Goal: Transaction & Acquisition: Purchase product/service

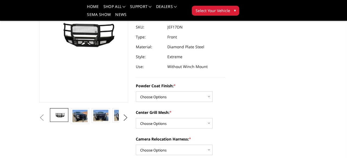
scroll to position [62, 0]
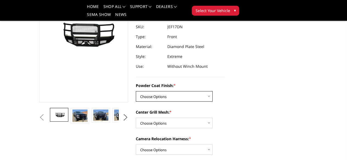
click at [200, 91] on select "Choose Options Bare Metal Gloss Black Powder Coat Textured Black Powder Coat" at bounding box center [174, 96] width 77 height 10
select select "3250"
click at [136, 91] on select "Choose Options Bare Metal Gloss Black Powder Coat Textured Black Powder Coat" at bounding box center [174, 96] width 77 height 10
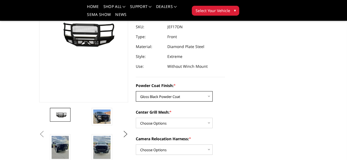
click at [202, 91] on select "Choose Options Bare Metal Gloss Black Powder Coat Textured Black Powder Coat" at bounding box center [174, 96] width 77 height 10
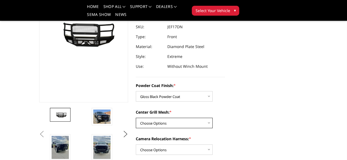
click at [202, 118] on select "Choose Options WITH Expanded Metal in Center Grill WITHOUT Expanded Metal in Ce…" at bounding box center [174, 123] width 77 height 10
click at [225, 85] on div "Powder Coat Finish: * Choose Options Bare Metal Gloss Black Powder Coat Texture…" at bounding box center [180, 91] width 89 height 19
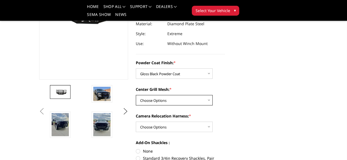
click at [199, 95] on select "Choose Options WITH Expanded Metal in Center Grill WITHOUT Expanded Metal in Ce…" at bounding box center [174, 100] width 77 height 10
select select "3252"
click at [136, 95] on select "Choose Options WITH Expanded Metal in Center Grill WITHOUT Expanded Metal in Ce…" at bounding box center [174, 100] width 77 height 10
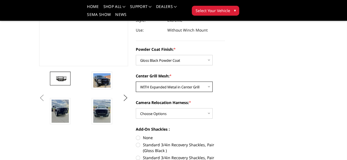
scroll to position [99, 0]
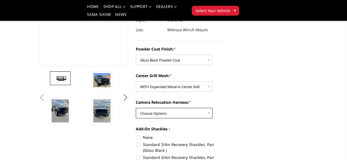
click at [203, 108] on select "Choose Options WITH Camera Relocation Harness WITHOUT Camera Relocation Harness" at bounding box center [174, 113] width 77 height 10
select select "3254"
click at [136, 108] on select "Choose Options WITH Camera Relocation Harness WITHOUT Camera Relocation Harness" at bounding box center [174, 113] width 77 height 10
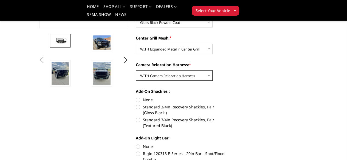
scroll to position [139, 0]
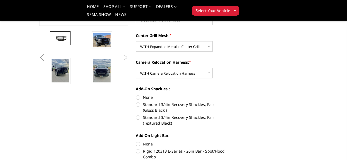
click at [147, 94] on label "None" at bounding box center [180, 97] width 89 height 6
click at [136, 94] on input "None" at bounding box center [136, 94] width 0 height 0
radio input "true"
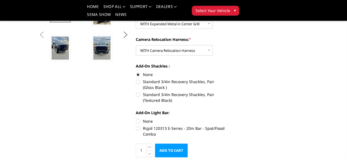
scroll to position [161, 0]
click at [139, 118] on label "None" at bounding box center [180, 121] width 89 height 6
click at [136, 118] on input "None" at bounding box center [136, 118] width 0 height 0
radio input "true"
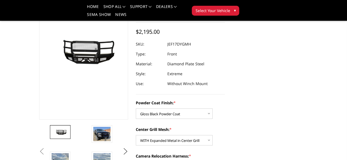
scroll to position [0, 0]
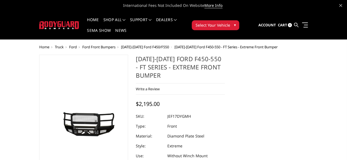
click at [230, 22] on span "Select Your Vehicle" at bounding box center [212, 25] width 35 height 6
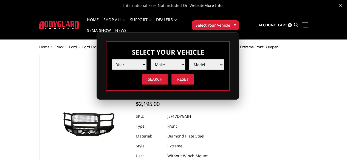
click at [146, 59] on select "Year 2025 2024 2023 2022 2021 2020 2019 2018 2017 2016 2015 2014 2013 2012 2011…" at bounding box center [129, 64] width 35 height 10
select select "yr_2019"
click at [146, 59] on select "Year 2025 2024 2023 2022 2021 2020 2019 2018 2017 2016 2015 2014 2013 2012 2011…" at bounding box center [129, 64] width 35 height 10
click at [185, 61] on select "Make Chevrolet Ford GMC Nissan Ram Toyota" at bounding box center [167, 64] width 35 height 10
select select "mk_ford"
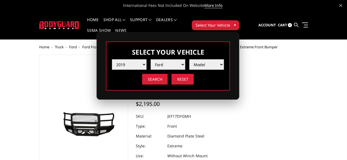
click at [185, 59] on select "Make Chevrolet Ford GMC Nissan Ram Toyota" at bounding box center [167, 64] width 35 height 10
click at [224, 59] on select "Model F150 F150 Raptor F250 / F350 F450 F550" at bounding box center [206, 64] width 35 height 10
select select "md_f450"
click at [224, 59] on select "Model F150 F150 Raptor F250 / F350 F450 F550" at bounding box center [206, 64] width 35 height 10
click at [167, 74] on input "Search" at bounding box center [154, 79] width 25 height 11
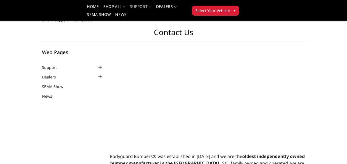
scroll to position [154, 0]
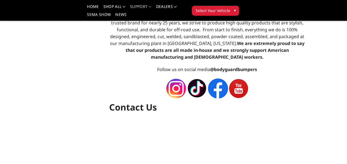
select select "US"
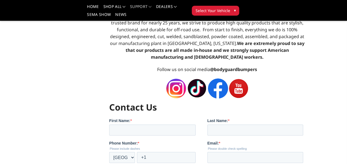
scroll to position [0, 0]
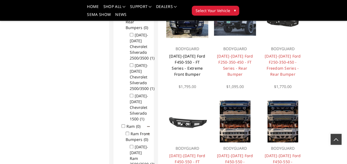
scroll to position [257, 0]
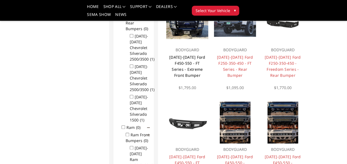
click at [178, 78] on link "[DATE]-[DATE] Ford F450-550 - FT Series - Extreme Front Bumper" at bounding box center [187, 66] width 36 height 23
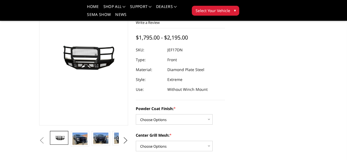
scroll to position [59, 0]
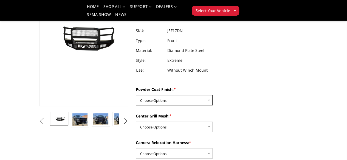
click at [196, 95] on select "Choose Options Bare Metal Gloss Black Powder Coat Textured Black Powder Coat" at bounding box center [174, 100] width 77 height 10
click at [136, 95] on select "Choose Options Bare Metal Gloss Black Powder Coat Textured Black Powder Coat" at bounding box center [174, 100] width 77 height 10
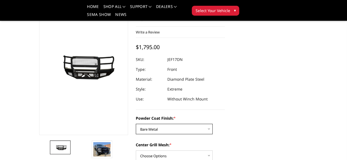
scroll to position [30, 0]
click at [189, 123] on select "Choose Options Bare Metal Gloss Black Powder Coat Textured Black Powder Coat" at bounding box center [174, 128] width 77 height 10
select select "3250"
click at [136, 123] on select "Choose Options Bare Metal Gloss Black Powder Coat Textured Black Powder Coat" at bounding box center [174, 128] width 77 height 10
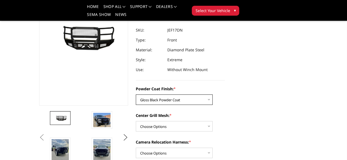
scroll to position [65, 0]
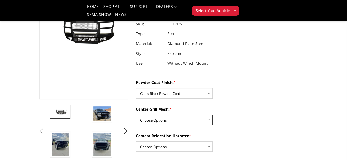
click at [193, 115] on select "Choose Options WITH Expanded Metal in Center Grill WITHOUT Expanded Metal in Ce…" at bounding box center [174, 120] width 77 height 10
select select "3252"
click at [136, 115] on select "Choose Options WITH Expanded Metal in Center Grill WITHOUT Expanded Metal in Ce…" at bounding box center [174, 120] width 77 height 10
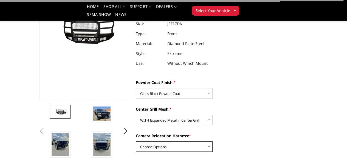
click at [199, 141] on select "Choose Options WITH Camera Relocation Harness WITHOUT Camera Relocation Harness" at bounding box center [174, 146] width 77 height 10
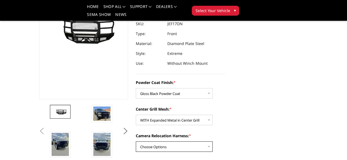
select select "3254"
click at [136, 141] on select "Choose Options WITH Camera Relocation Harness WITHOUT Camera Relocation Harness" at bounding box center [174, 146] width 77 height 10
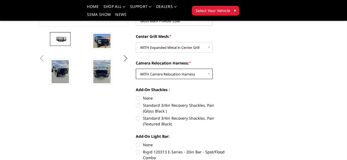
scroll to position [138, 0]
click at [142, 95] on label "None" at bounding box center [180, 98] width 89 height 6
click at [136, 95] on input "None" at bounding box center [136, 95] width 0 height 0
radio input "true"
click at [137, 141] on label "None" at bounding box center [180, 144] width 89 height 6
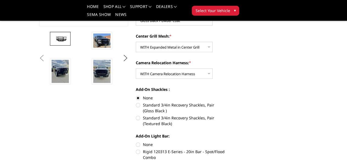
click at [136, 141] on input "None" at bounding box center [136, 141] width 0 height 0
radio input "true"
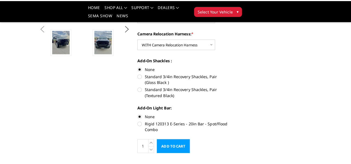
scroll to position [169, 0]
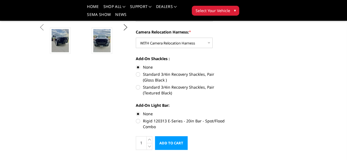
click at [186, 136] on input "Add to Cart" at bounding box center [171, 143] width 33 height 14
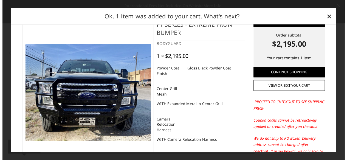
scroll to position [0, 0]
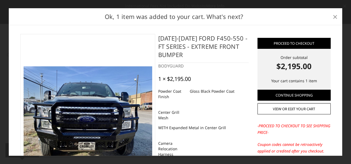
click at [334, 19] on span "×" at bounding box center [334, 17] width 5 height 12
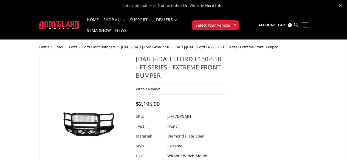
click at [225, 111] on div at bounding box center [180, 116] width 89 height 10
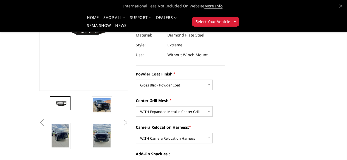
scroll to position [74, 1]
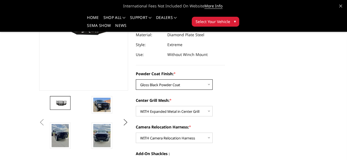
click at [182, 79] on select "Choose Options Bare Metal Gloss Black Powder Coat Textured Black Powder Coat" at bounding box center [174, 84] width 77 height 10
click at [225, 108] on div "Center Grill Mesh: * Choose Options WITH Expanded Metal in Center Grill WITHOUT…" at bounding box center [180, 106] width 89 height 19
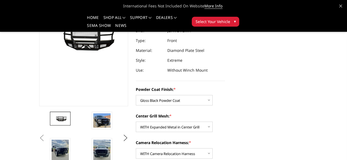
scroll to position [59, 0]
click at [225, 86] on label "Powder Coat Finish: *" at bounding box center [180, 89] width 89 height 6
click at [212, 95] on select "Choose Options Bare Metal Gloss Black Powder Coat Textured Black Powder Coat" at bounding box center [174, 100] width 77 height 10
click at [93, 127] on img at bounding box center [101, 120] width 17 height 14
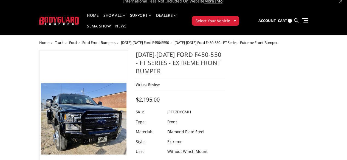
scroll to position [0, 0]
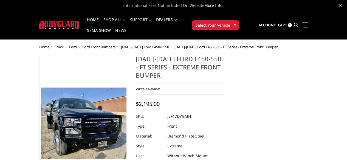
click at [175, 111] on dd "JEF17DYGMH" at bounding box center [179, 116] width 24 height 10
click at [209, 111] on div at bounding box center [180, 116] width 89 height 10
click at [291, 18] on link "Cart 1" at bounding box center [284, 25] width 14 height 15
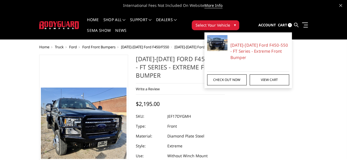
click at [246, 77] on link "Check out now" at bounding box center [226, 79] width 39 height 11
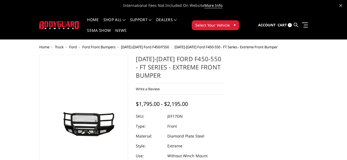
select select "3250"
select select "3252"
select select "3254"
click at [307, 22] on link at bounding box center [304, 25] width 8 height 6
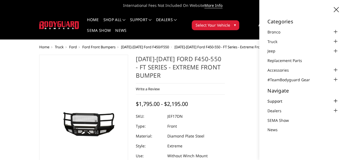
click at [280, 98] on link "Support" at bounding box center [278, 101] width 22 height 6
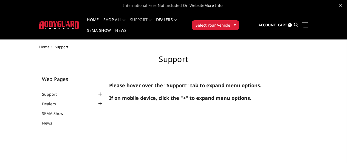
scroll to position [18, 0]
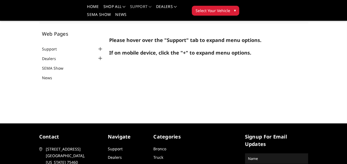
click at [97, 49] on div at bounding box center [100, 49] width 7 height 7
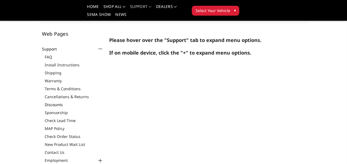
click at [45, 105] on link "Discounts" at bounding box center [74, 105] width 59 height 6
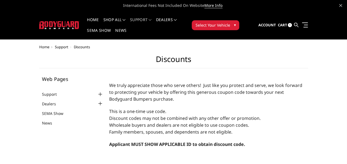
click at [291, 24] on link "Cart 1" at bounding box center [284, 25] width 14 height 15
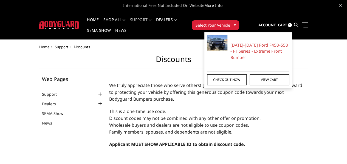
click at [246, 74] on link "Check out now" at bounding box center [226, 79] width 39 height 11
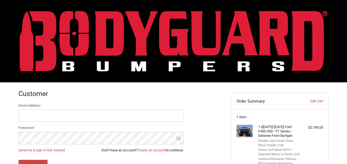
click at [58, 21] on img at bounding box center [173, 41] width 307 height 61
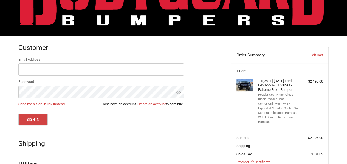
scroll to position [47, 0]
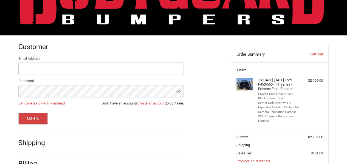
click at [103, 76] on div "Email Address Password Send me a sign-in link instead Don’t have an account? Cr…" at bounding box center [100, 90] width 165 height 68
click at [103, 71] on input "Email Address" at bounding box center [100, 68] width 165 height 12
type input "ryantortiz@gmail.com"
click at [149, 103] on link "Create an account" at bounding box center [151, 103] width 28 height 4
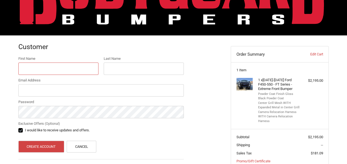
click at [64, 65] on input "First Name" at bounding box center [58, 68] width 80 height 12
click at [61, 71] on input "First Name" at bounding box center [58, 68] width 80 height 12
click at [98, 71] on input "First Name" at bounding box center [58, 68] width 80 height 12
click at [113, 70] on input "Last Name" at bounding box center [144, 68] width 80 height 12
click at [82, 69] on input "First Name" at bounding box center [58, 68] width 80 height 12
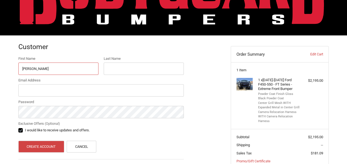
type input "Ryan"
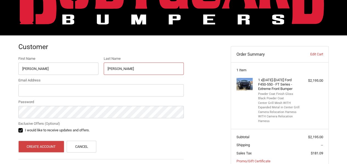
type input "Ortiz"
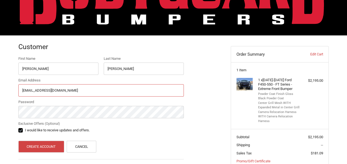
type input "ryantortiz@gmail.com"
click at [21, 131] on label "I would like to receive updates and offers." at bounding box center [100, 130] width 165 height 4
click at [19, 128] on input "I would like to receive updates and offers." at bounding box center [18, 127] width 0 height 0
checkbox input "false"
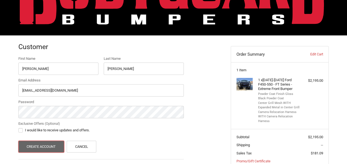
click at [31, 143] on button "Create Account" at bounding box center [41, 147] width 46 height 12
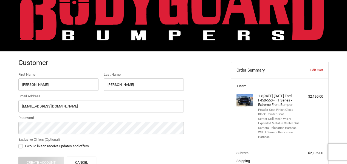
scroll to position [0, 0]
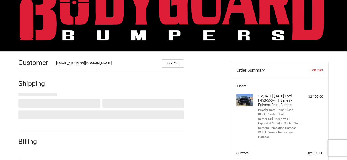
select select "US"
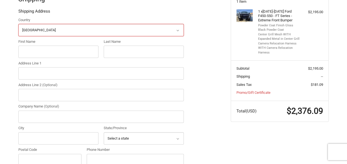
scroll to position [116, 0]
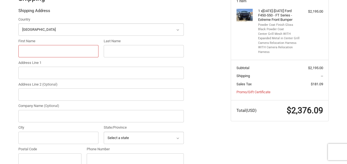
click at [71, 47] on input "First Name" at bounding box center [58, 51] width 80 height 12
type input "Mahwah Automotive Center"
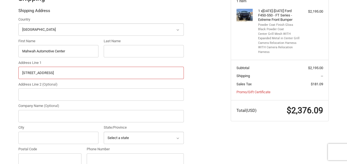
type input "111 Spring St"
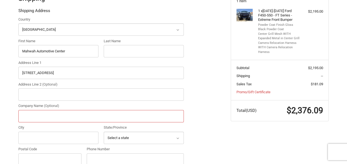
type input "R"
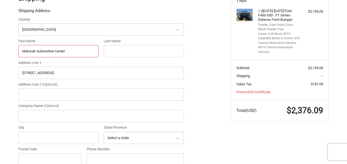
click at [81, 47] on input "Mahwah Automotive Center" at bounding box center [58, 51] width 80 height 12
type input "Ryan"
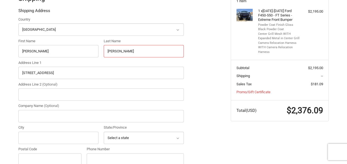
type input "Ortiz"
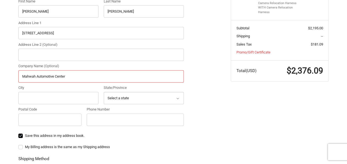
scroll to position [156, 0]
type input "Mahwah Automotive Center"
click at [71, 95] on input "City" at bounding box center [58, 97] width 80 height 12
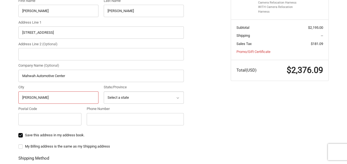
type input "Ramsey"
select select "NJ"
type input "07466"
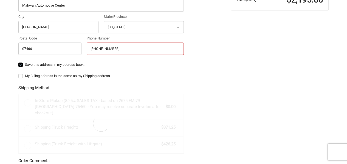
scroll to position [227, 0]
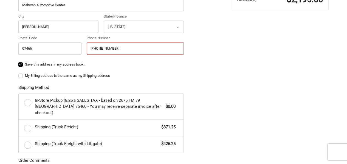
type input "201-529-1450"
click at [77, 65] on label "Save this address in my address book." at bounding box center [100, 64] width 165 height 4
click at [19, 62] on input "Save this address in my address book." at bounding box center [18, 62] width 0 height 0
click at [72, 63] on label "Save this address in my address book." at bounding box center [100, 64] width 165 height 4
click at [19, 62] on input "Save this address in my address book." at bounding box center [18, 62] width 0 height 0
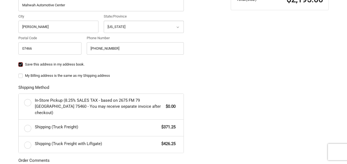
checkbox input "true"
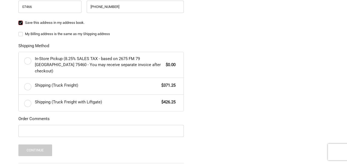
scroll to position [269, 0]
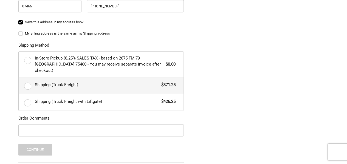
click at [26, 82] on label "Shipping (Truck Freight) $371.25" at bounding box center [101, 85] width 165 height 16
click at [19, 78] on input "Shipping (Truck Freight) $371.25" at bounding box center [19, 77] width 0 height 0
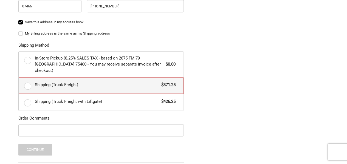
radio input "true"
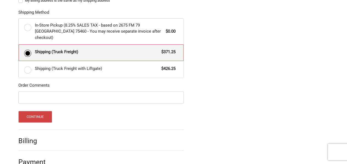
scroll to position [307, 0]
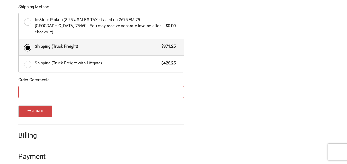
click at [62, 90] on input "Order Comments" at bounding box center [100, 92] width 165 height 12
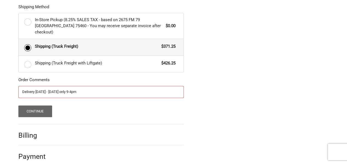
type input "Delivery monday - friday only 9-4pm"
click at [36, 105] on button "Continue" at bounding box center [35, 111] width 34 height 12
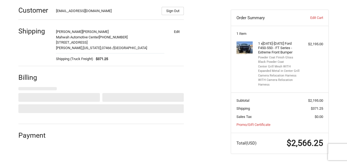
select select "US"
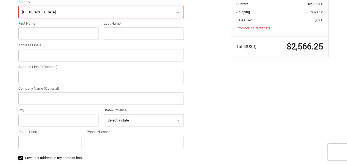
scroll to position [180, 0]
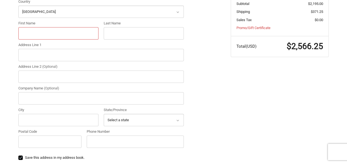
click at [76, 35] on input "First Name" at bounding box center [58, 33] width 80 height 12
type input "Ryan"
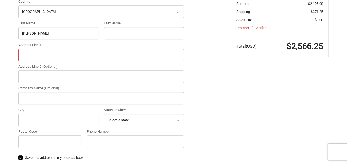
type input "11 Fairview Place, Suffern, NY, USA"
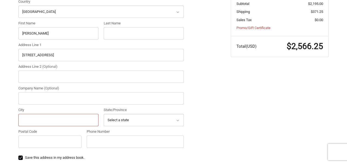
type input "Suffern"
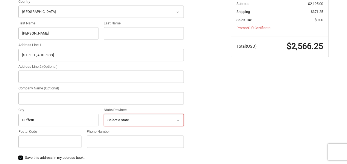
select select "NY"
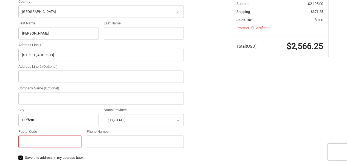
type input "10901"
type input "8453007904"
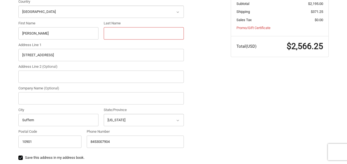
click at [124, 35] on input "Last Name" at bounding box center [144, 33] width 80 height 12
type input "Ortiz"
click at [0, 56] on div "Customer ryantortiz@gmail.com Sign Out Shipping Ryan Ortiz Mahwah Automotive Ce…" at bounding box center [173, 57] width 347 height 311
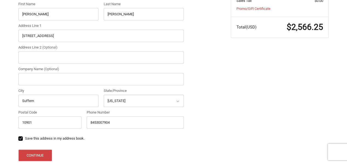
scroll to position [200, 0]
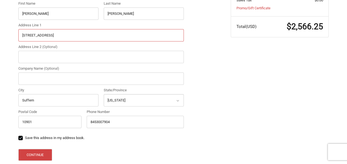
drag, startPoint x: 92, startPoint y: 36, endPoint x: 49, endPoint y: 32, distance: 43.7
click at [49, 32] on input "11 Fairview Place, Suffern, NY, USA" at bounding box center [100, 35] width 165 height 12
click at [84, 35] on input "11 Fairview Place, Suffern, NY, USA" at bounding box center [100, 35] width 165 height 12
type input "11 Fairview Place"
click at [0, 46] on div "Customer ryantortiz@gmail.com Sign Out Shipping Ryan Ortiz Mahwah Automotive Ce…" at bounding box center [173, 37] width 347 height 311
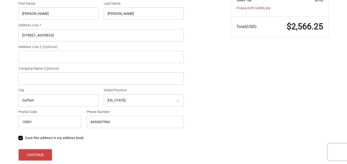
scroll to position [229, 0]
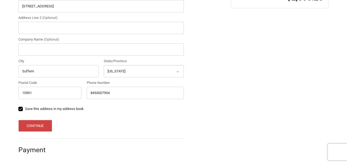
click at [31, 109] on label "Save this address in my address book." at bounding box center [100, 109] width 165 height 4
click at [19, 106] on input "Save this address in my address book." at bounding box center [18, 106] width 0 height 0
checkbox input "false"
click at [33, 120] on button "Continue" at bounding box center [35, 126] width 34 height 12
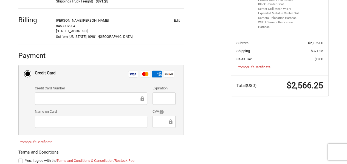
scroll to position [175, 0]
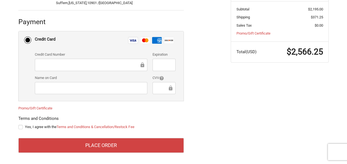
click at [19, 125] on label "Yes, I agree with the Terms and Conditions & Cancellation/Restock Fee" at bounding box center [100, 127] width 165 height 4
click at [19, 124] on input "Yes, I agree with the Terms and Conditions & Cancellation/Restock Fee" at bounding box center [18, 124] width 0 height 0
checkbox input "true"
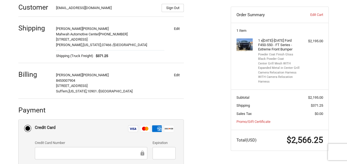
scroll to position [98, 0]
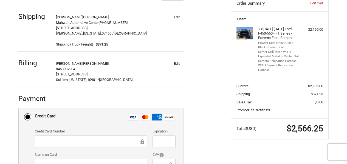
click at [255, 110] on link "Promo/Gift Certificate" at bounding box center [253, 110] width 34 height 4
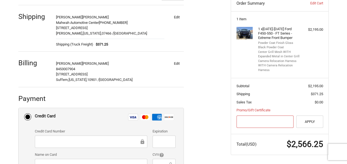
click at [272, 122] on input "Gift Certificate or Coupon Code" at bounding box center [264, 121] width 57 height 12
paste input "fir-85e60c0bd"
type input "fir-85e60c0bd"
click at [317, 119] on button "Apply" at bounding box center [309, 121] width 27 height 12
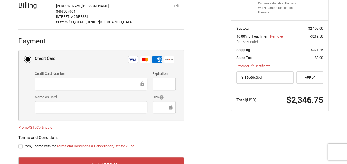
scroll to position [156, 0]
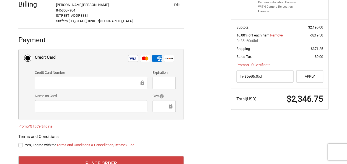
click at [88, 76] on div "Credit Card Number" at bounding box center [91, 80] width 118 height 20
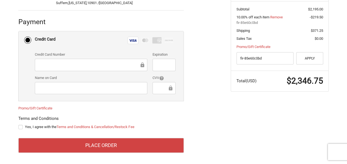
click at [24, 125] on label "Yes, I agree with the Terms and Conditions & Cancellation/Restock Fee" at bounding box center [100, 127] width 165 height 4
click at [19, 124] on input "Yes, I agree with the Terms and Conditions & Cancellation/Restock Fee" at bounding box center [18, 124] width 0 height 0
checkbox input "true"
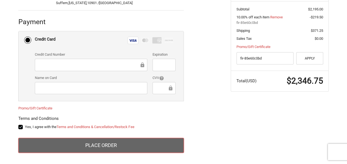
click at [87, 143] on button "Place Order" at bounding box center [100, 145] width 165 height 15
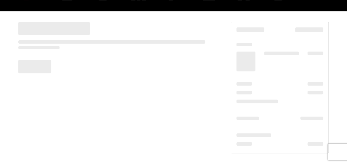
scroll to position [71, 0]
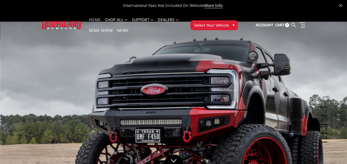
click at [289, 23] on span "1" at bounding box center [287, 25] width 4 height 4
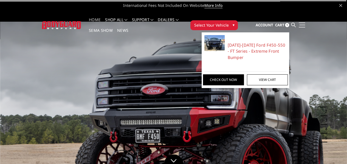
click at [305, 22] on span at bounding box center [301, 22] width 7 height 1
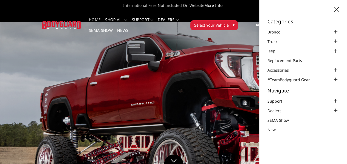
click at [280, 100] on link "Support" at bounding box center [278, 101] width 22 height 6
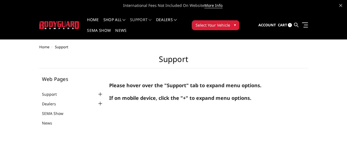
click at [42, 79] on div "Web Pages Support FAQ Install Instructions Shipping Warranty Terms & Conditions…" at bounding box center [73, 100] width 62 height 49
click at [42, 91] on li "Support FAQ Install Instructions Shipping Warranty Terms & Conditions Cancellat…" at bounding box center [73, 94] width 62 height 6
click at [42, 91] on link "Support" at bounding box center [53, 94] width 22 height 6
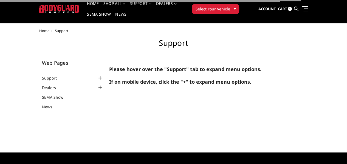
scroll to position [16, 0]
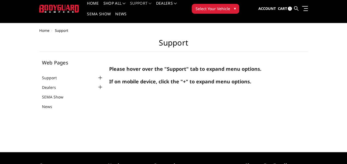
click at [97, 75] on div at bounding box center [100, 78] width 7 height 7
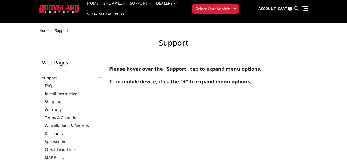
click at [45, 130] on link "Discounts" at bounding box center [74, 133] width 59 height 6
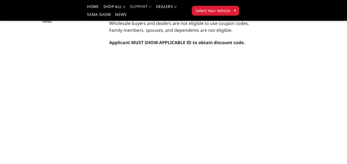
scroll to position [75, 0]
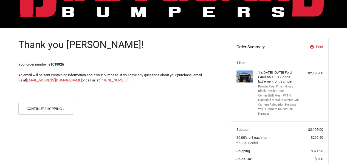
scroll to position [55, 0]
